Goal: Find specific page/section: Find specific page/section

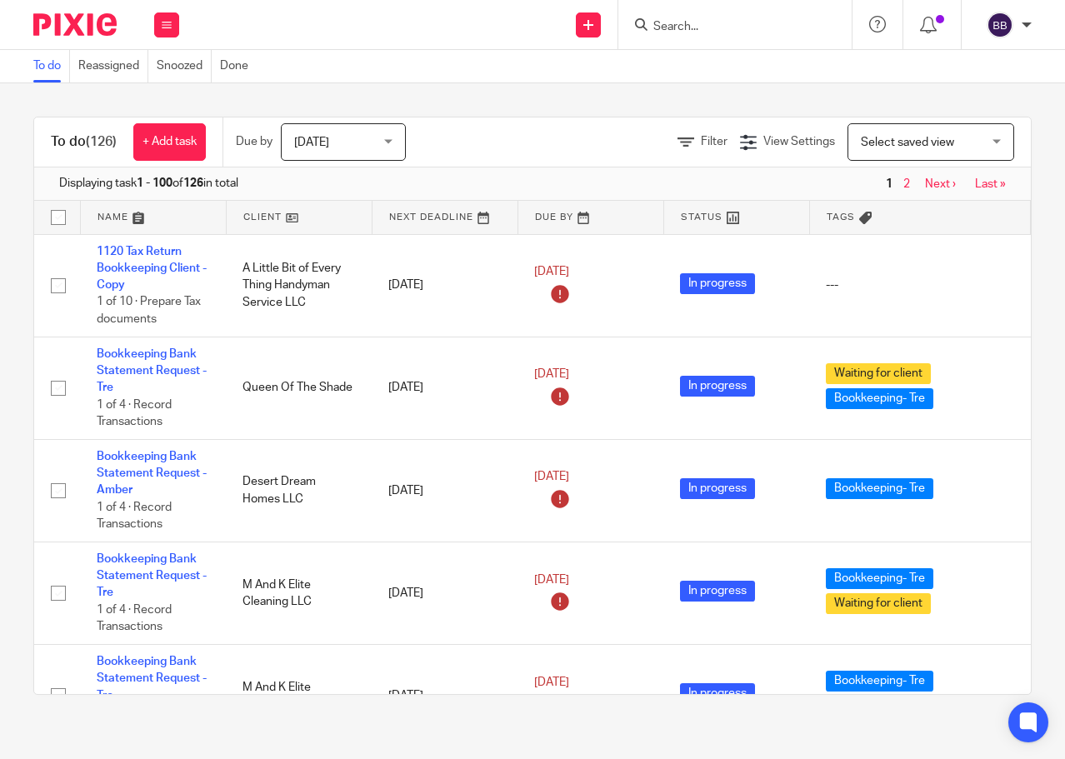
click at [705, 22] on input "Search" at bounding box center [727, 27] width 150 height 15
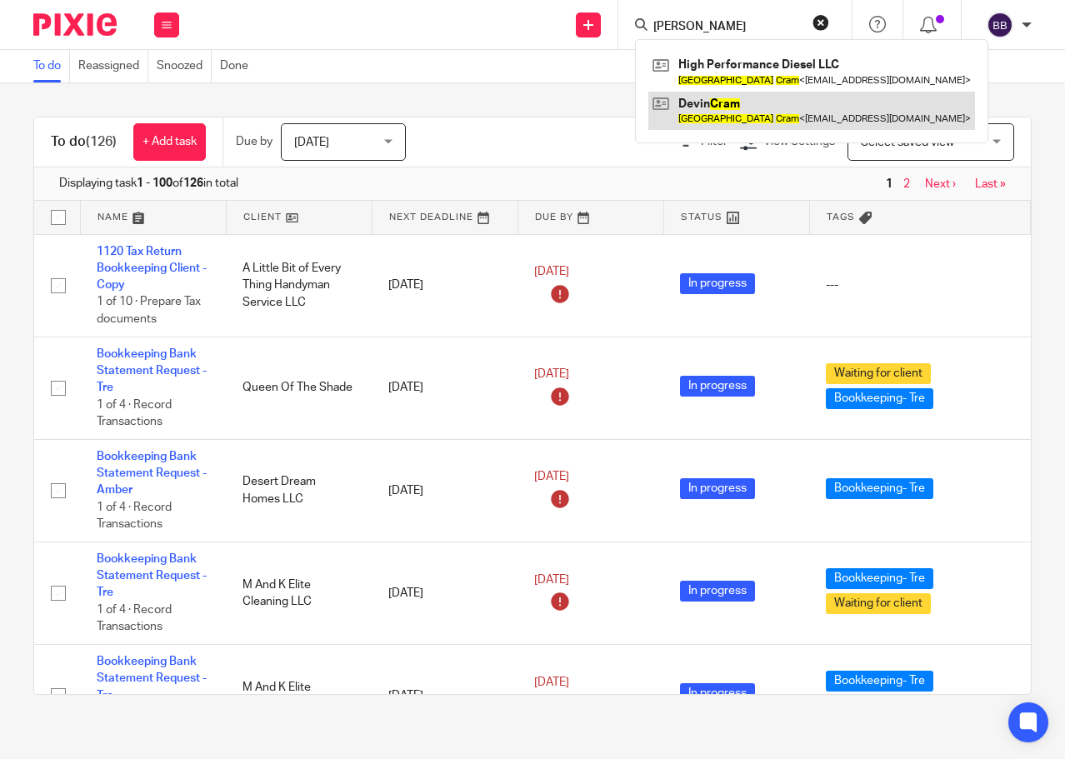
type input "Dallas CRam"
click at [717, 103] on link at bounding box center [811, 111] width 327 height 38
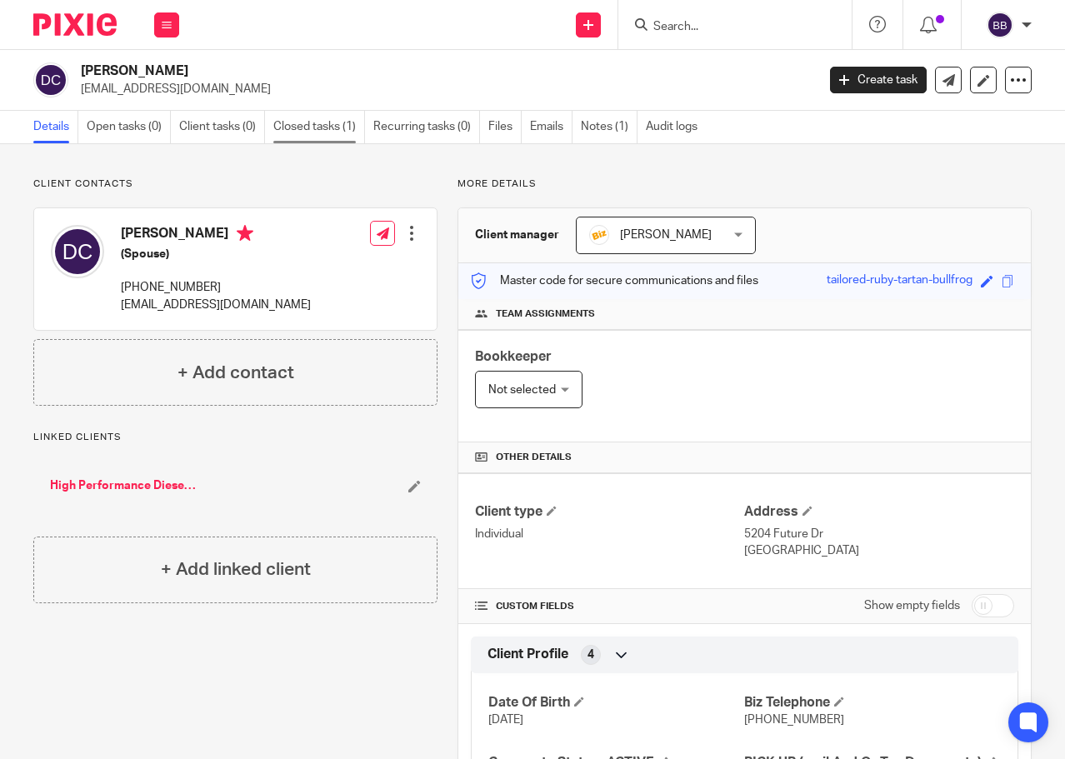
click at [292, 133] on link "Closed tasks (1)" at bounding box center [319, 127] width 92 height 32
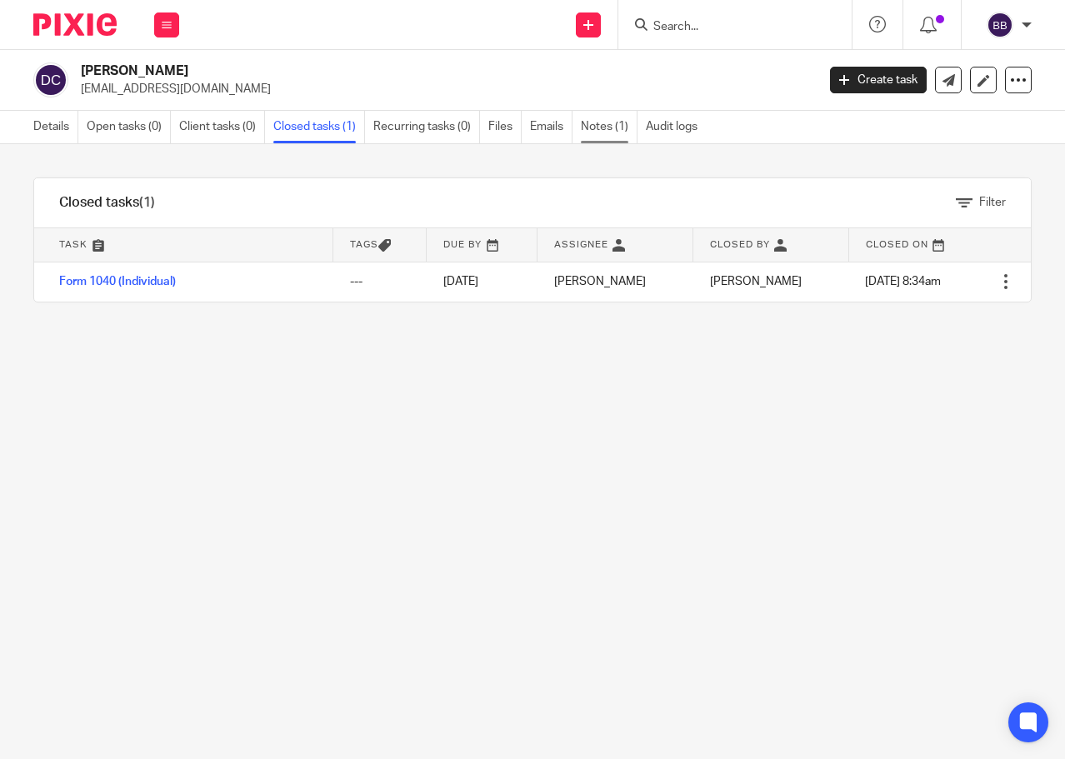
click at [596, 132] on link "Notes (1)" at bounding box center [609, 127] width 57 height 32
